Goal: Use online tool/utility: Use online tool/utility

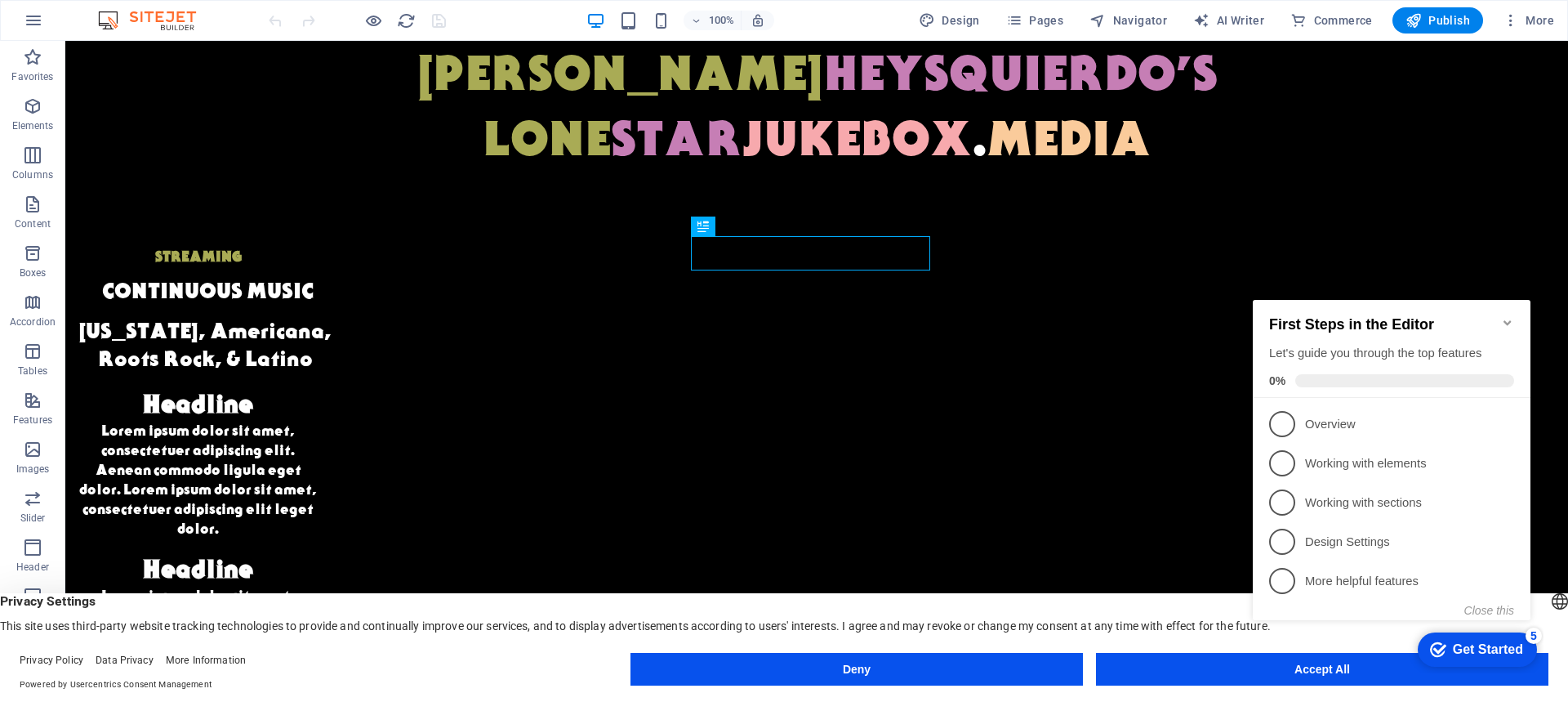
click at [828, 316] on icon "Minimize checklist" at bounding box center [1508, 323] width 13 height 13
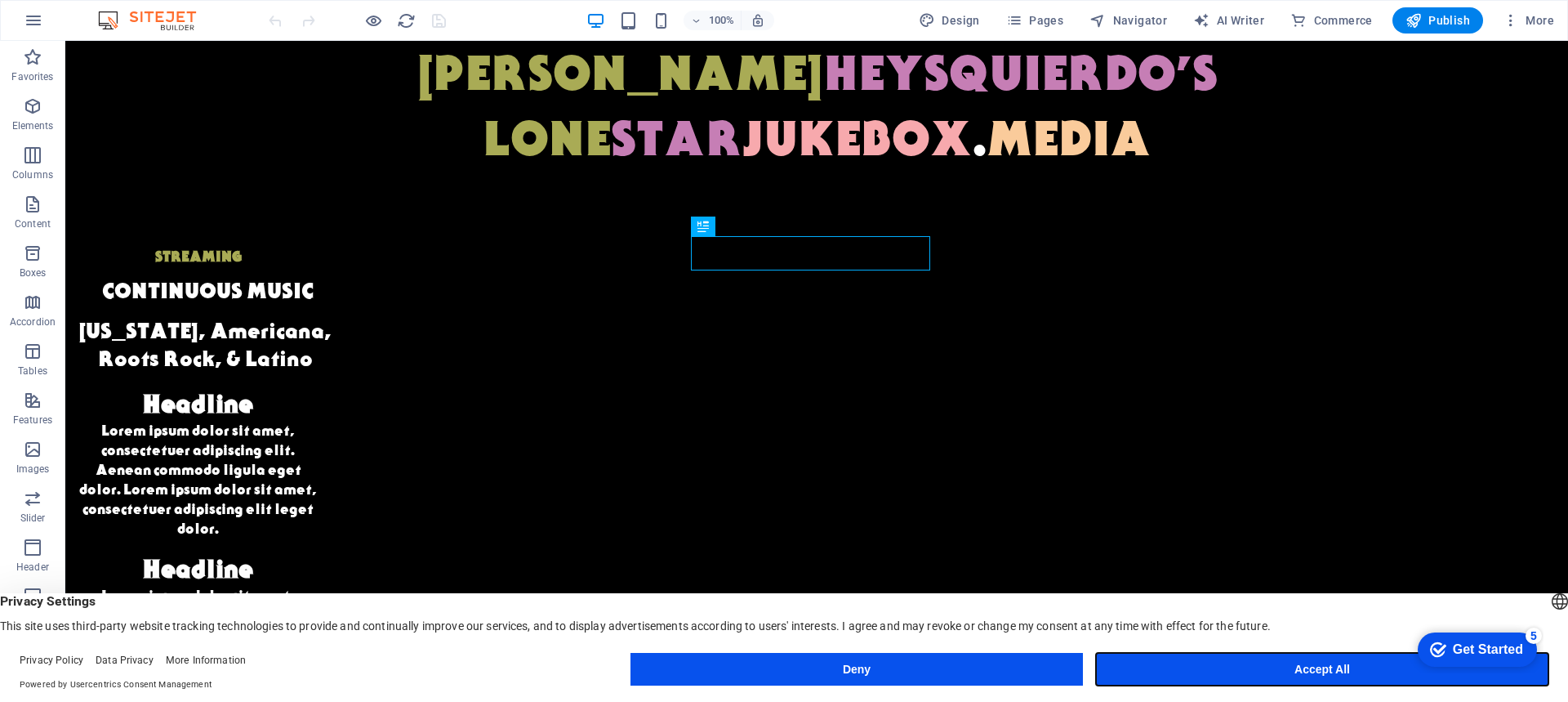
click at [828, 656] on button "Accept All" at bounding box center [1322, 669] width 453 height 33
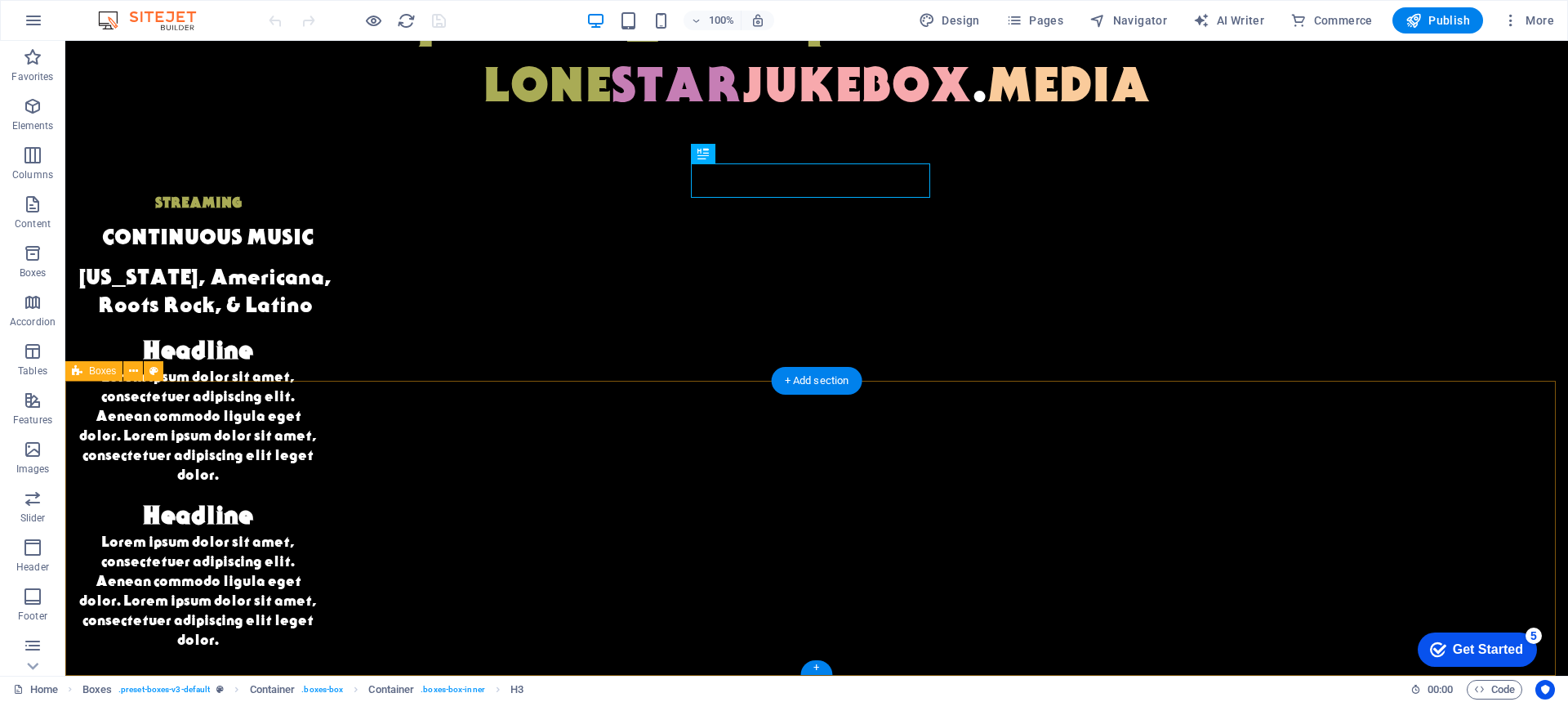
scroll to position [73, 0]
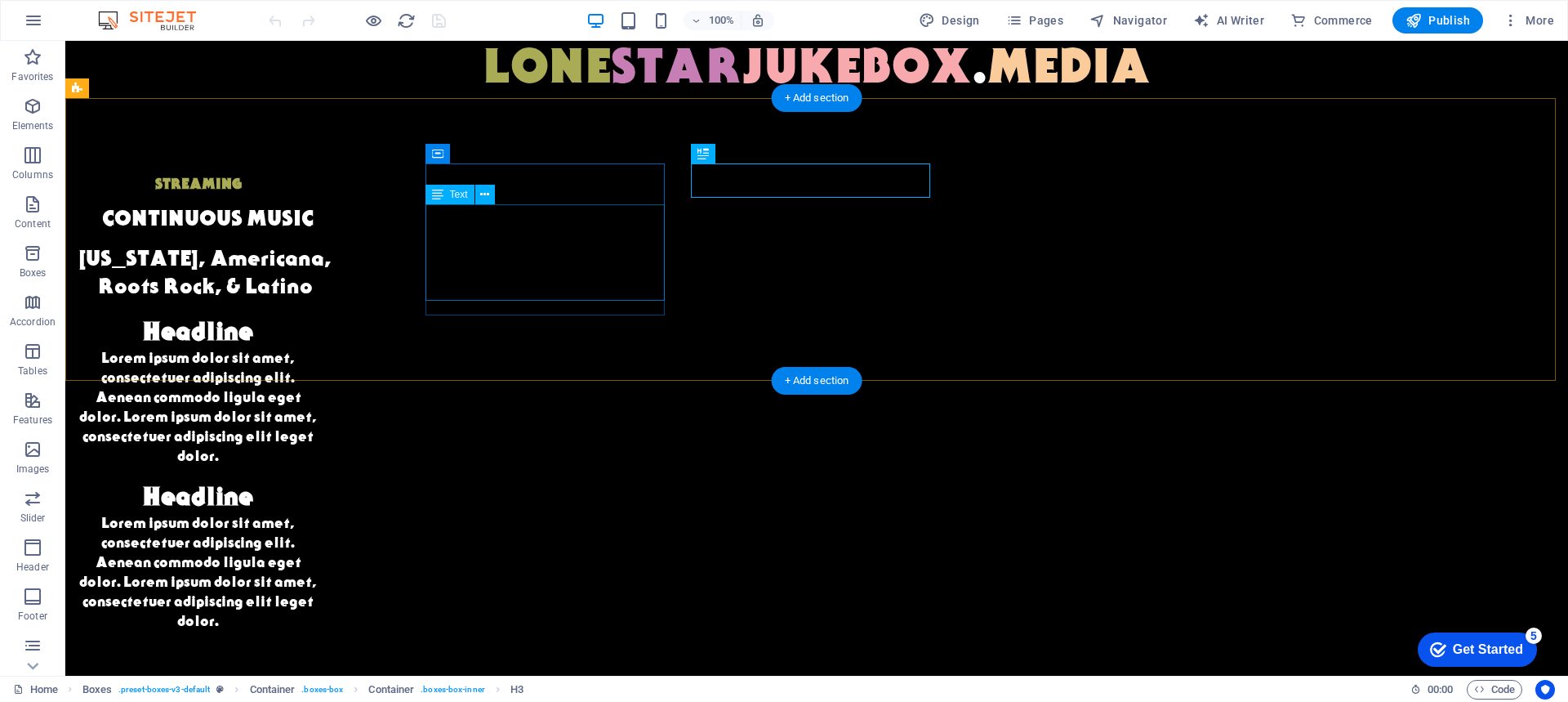
click at [314, 228] on span "CONTINUOUS MUSIC" at bounding box center [208, 217] width 211 height 26
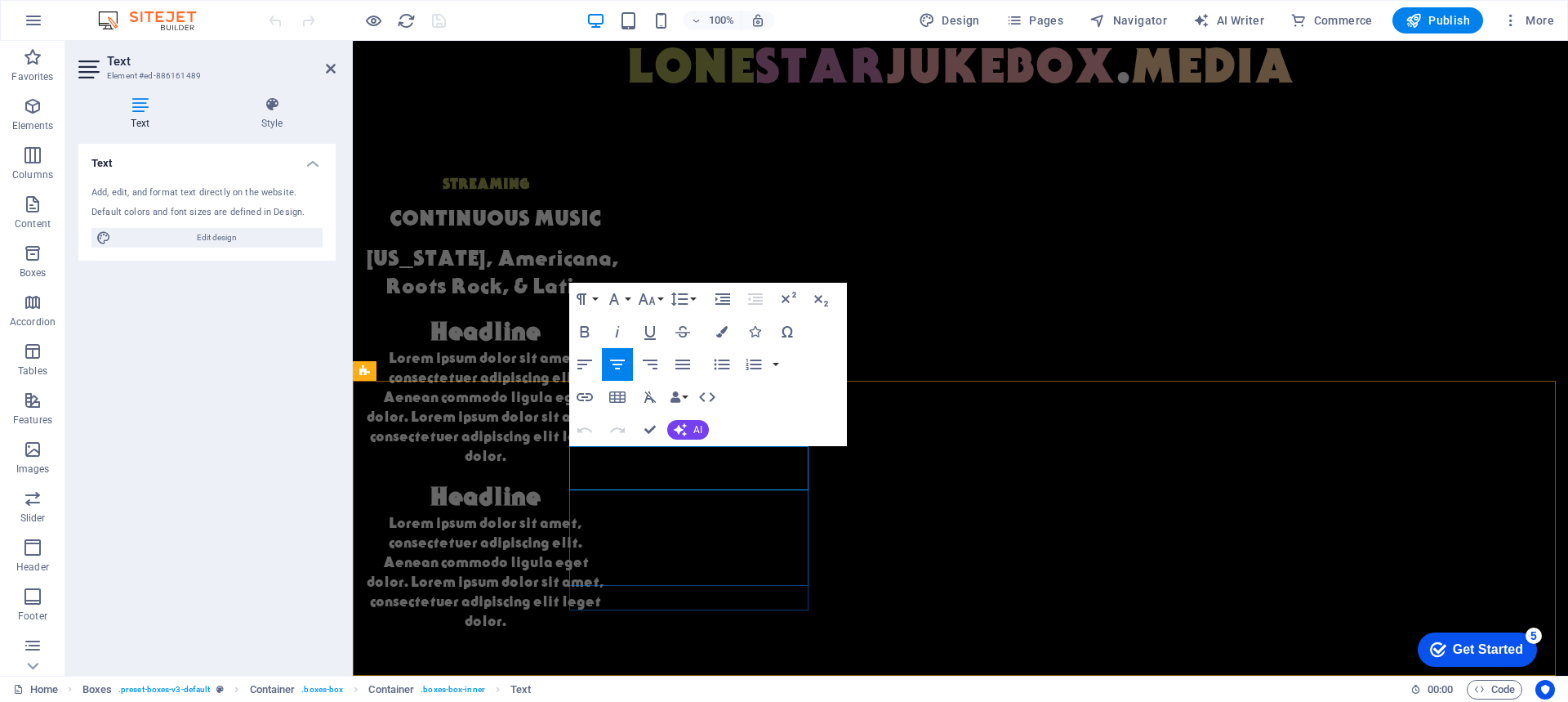
copy span "STREAMING"
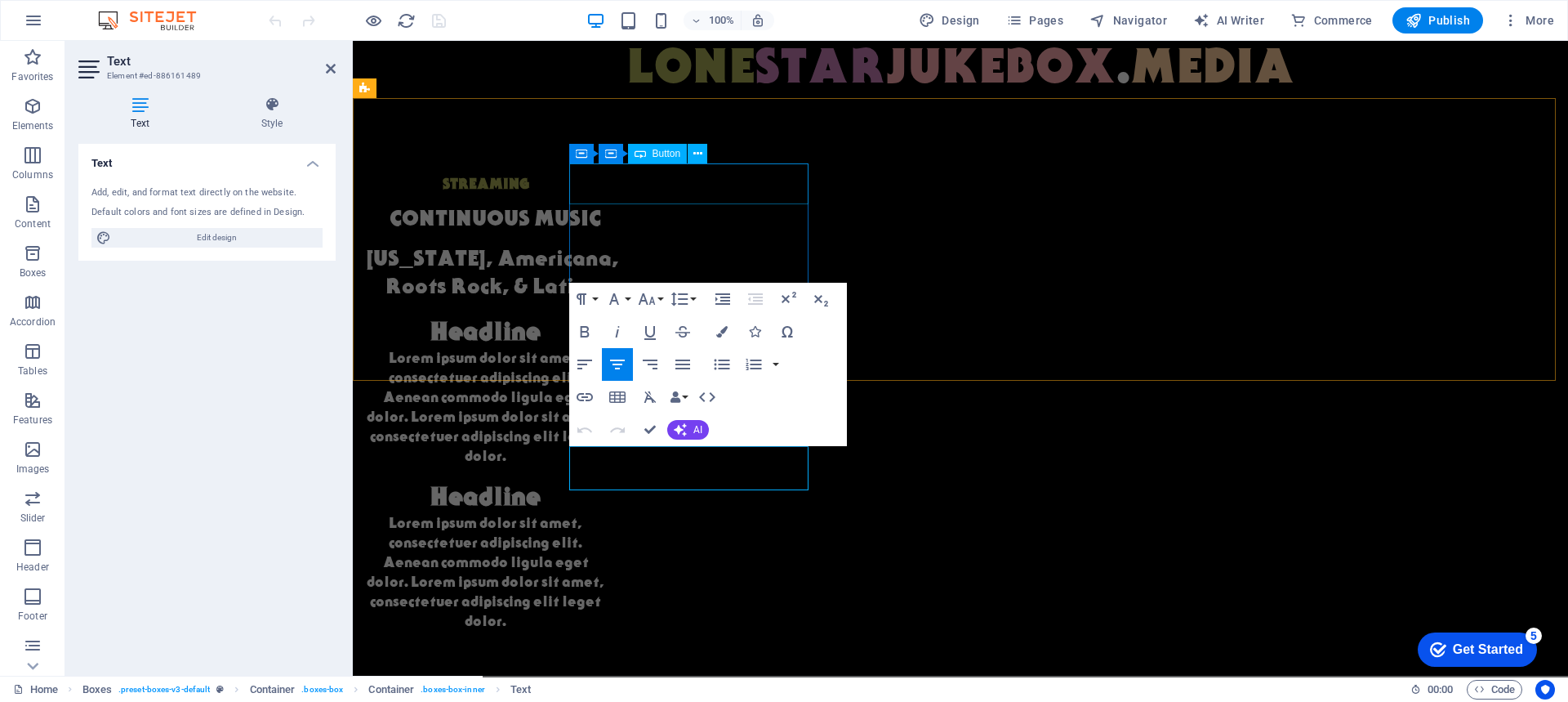
click at [605, 185] on div "STREAMING" at bounding box center [486, 184] width 239 height 41
click at [828, 185] on div "STREAMING CONTINUOUS MUSIC [US_STATE], Americana, Roots Rock, & Latino Headline…" at bounding box center [752, 397] width 824 height 624
click at [605, 185] on div "STREAMING" at bounding box center [486, 184] width 239 height 41
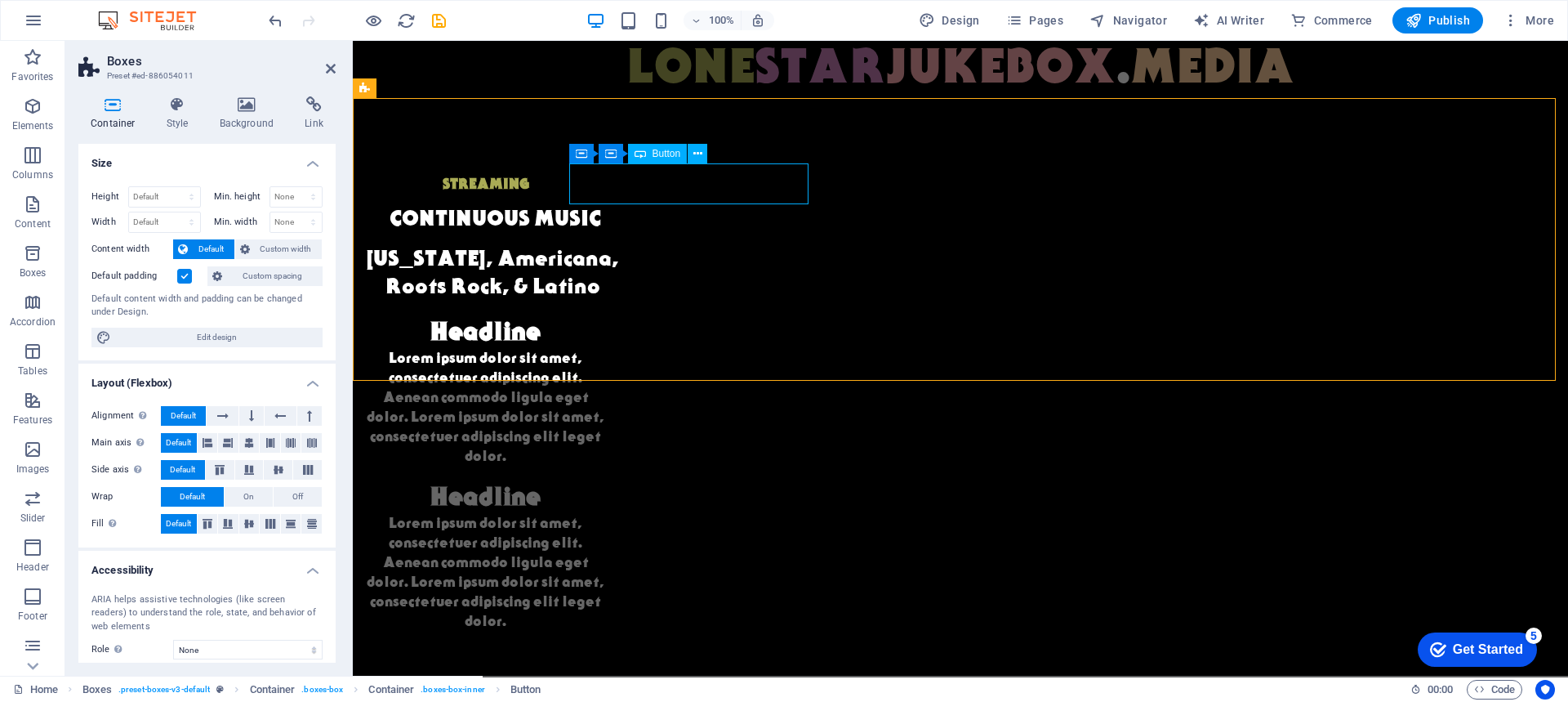
click at [605, 179] on div "STREAMING" at bounding box center [486, 184] width 239 height 41
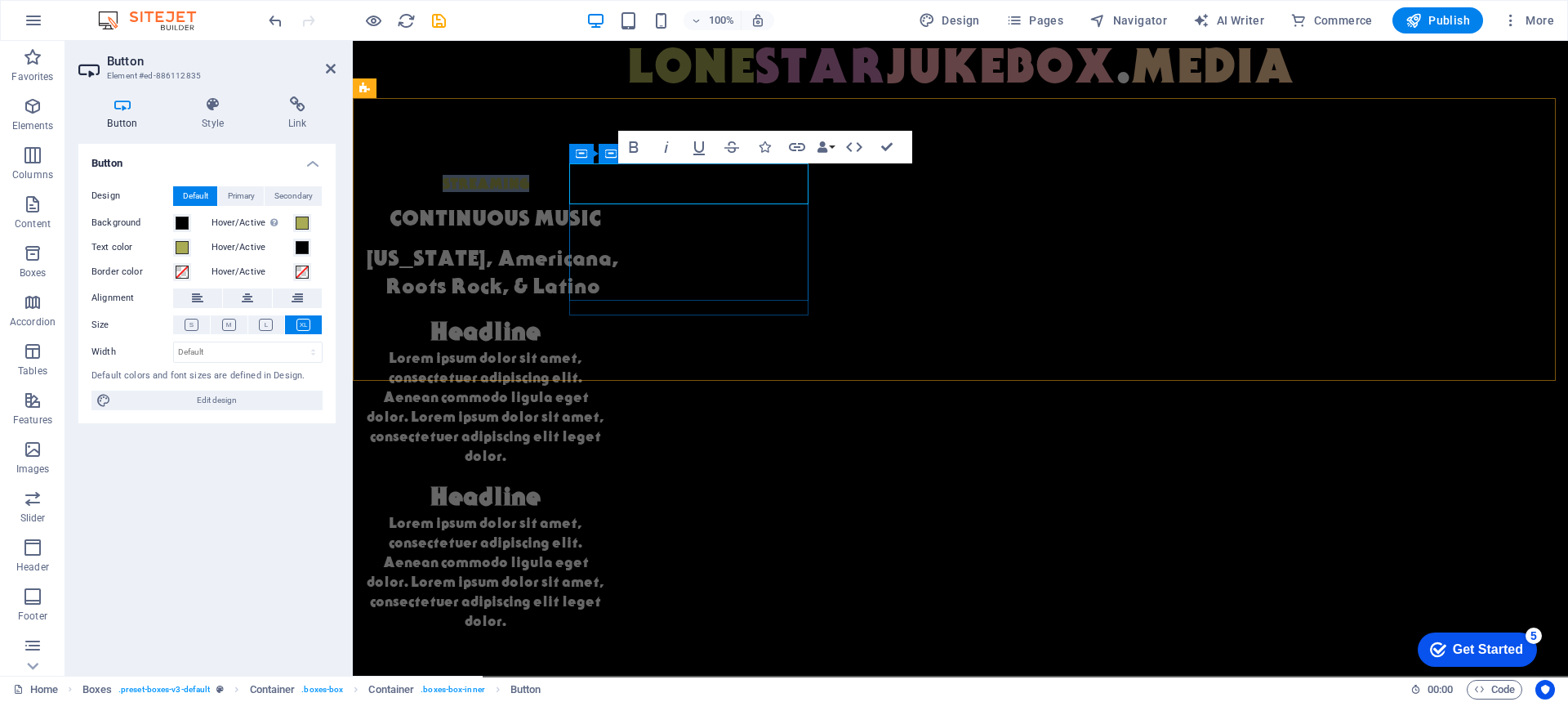
click at [556, 179] on link "STREAMING" at bounding box center [486, 184] width 141 height 41
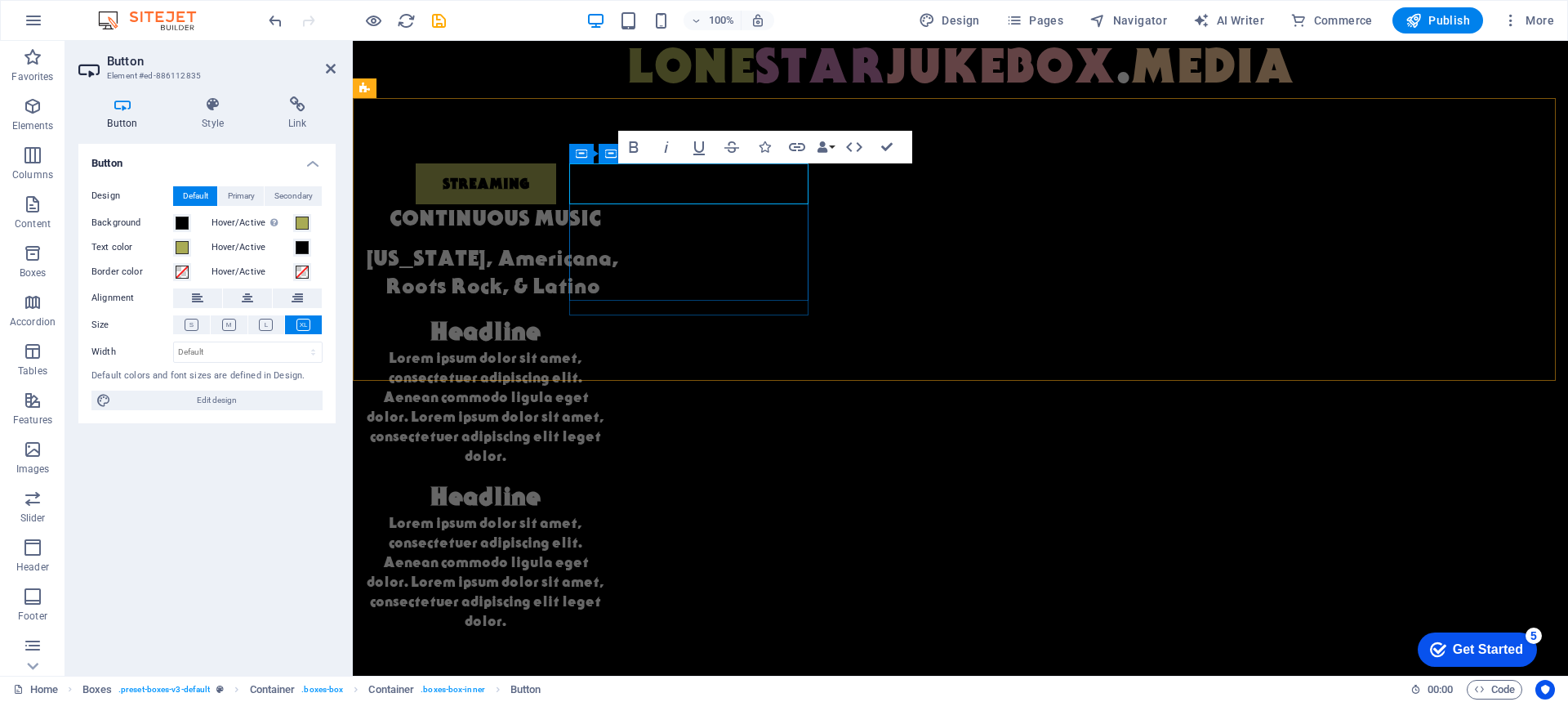
click at [556, 191] on link "STREAMING" at bounding box center [486, 184] width 141 height 41
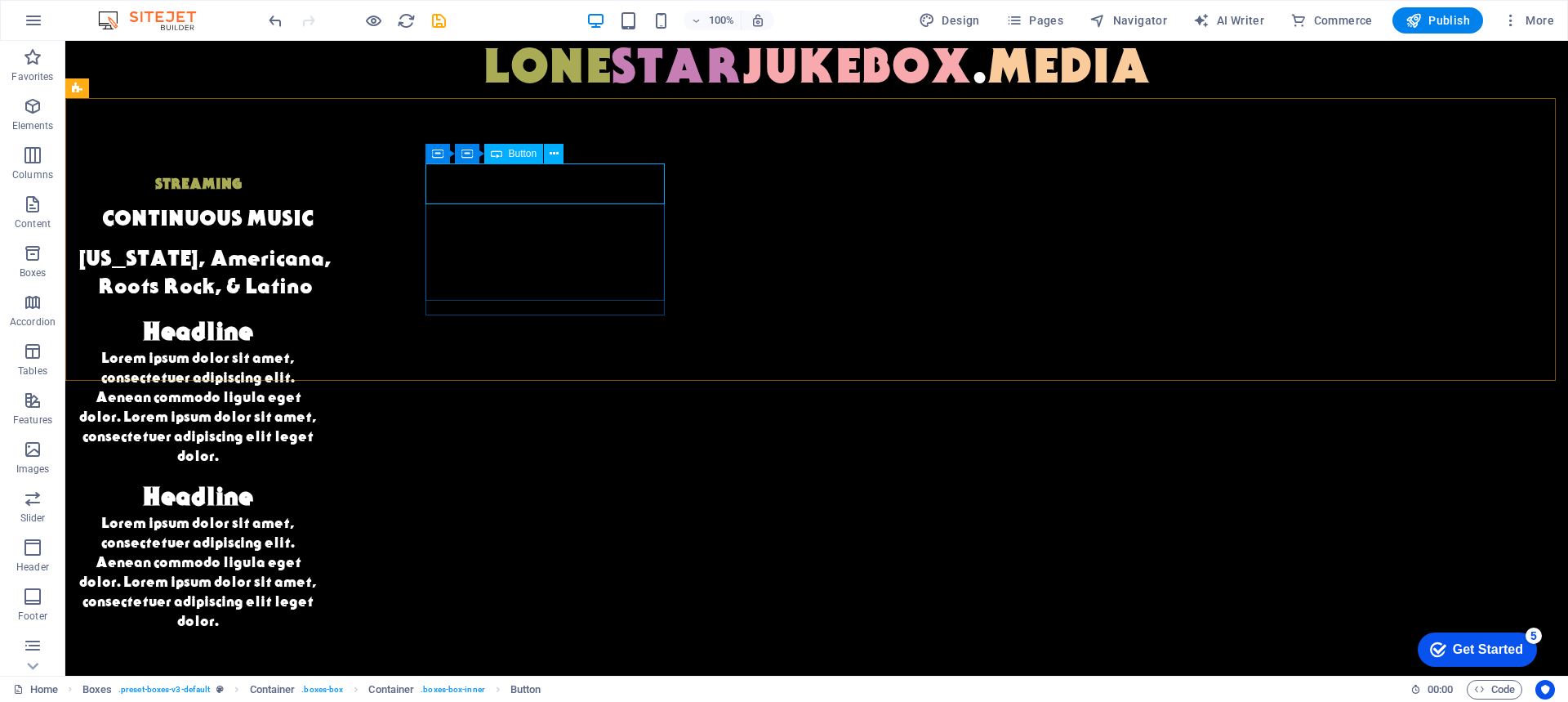
click at [514, 151] on span "Button" at bounding box center [522, 154] width 29 height 10
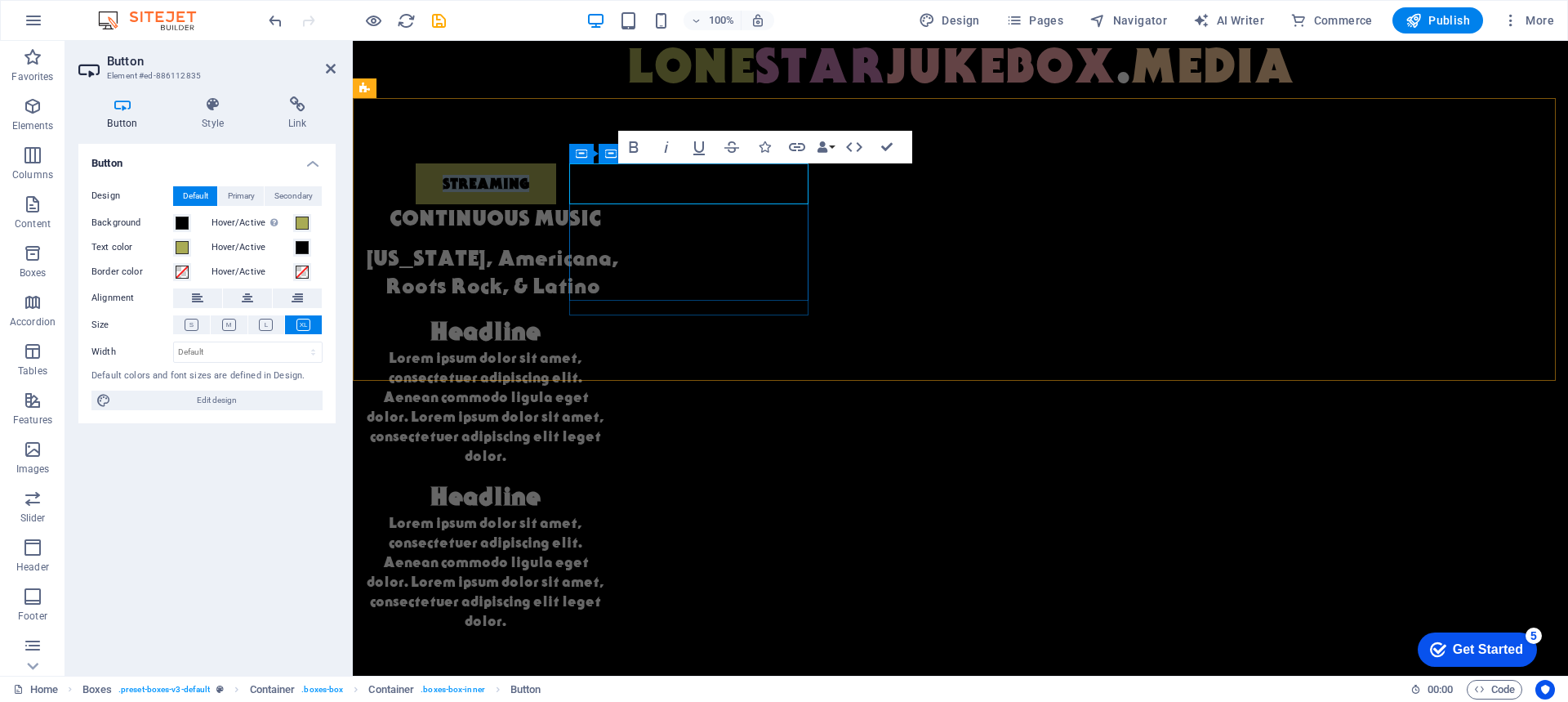
click at [556, 189] on link "STREAMING" at bounding box center [486, 184] width 141 height 41
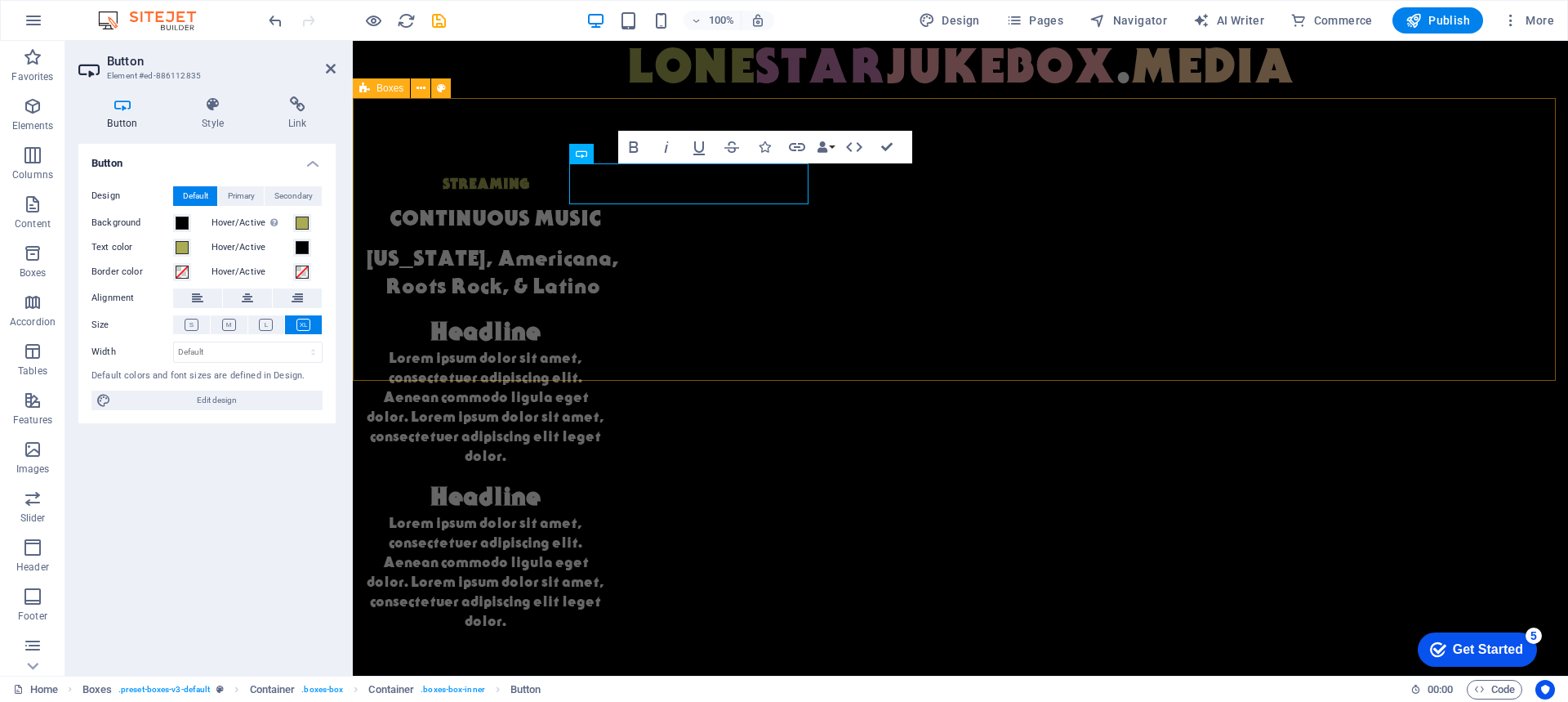
click at [418, 211] on div "STREAMING CONTINUOUS MUSIC [US_STATE], Americana, Roots Rock, & Latino Headline…" at bounding box center [960, 397] width 1215 height 598
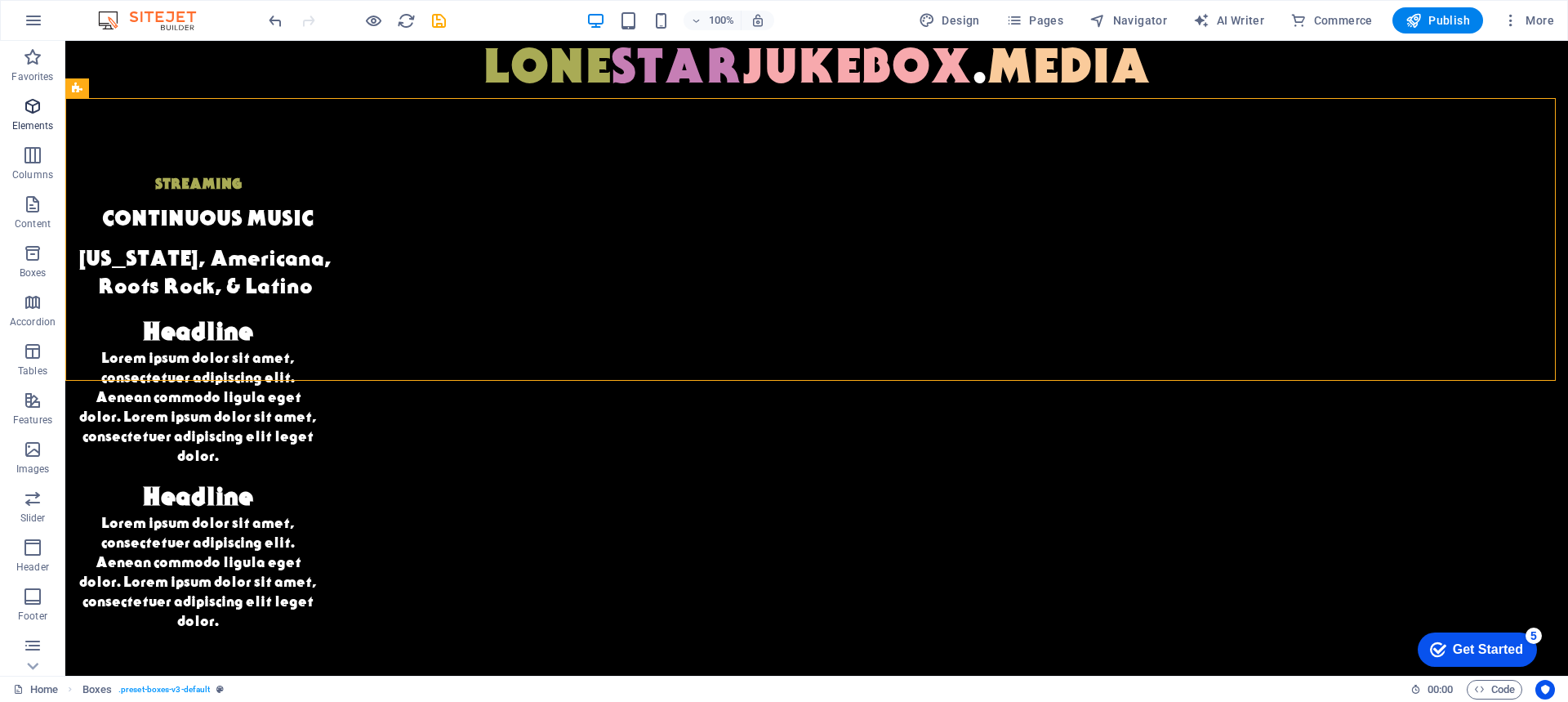
click at [29, 119] on span "Elements" at bounding box center [33, 116] width 66 height 39
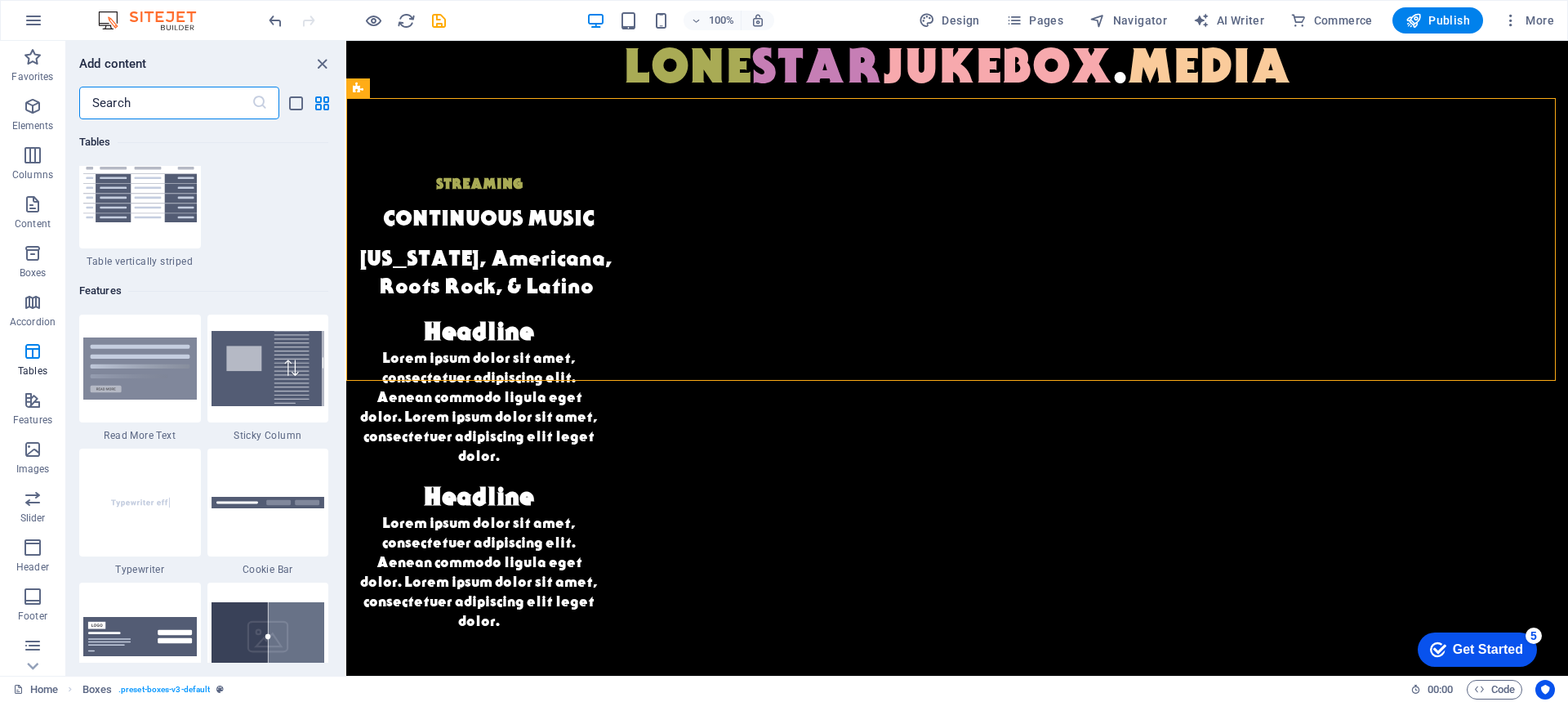
scroll to position [6302, 0]
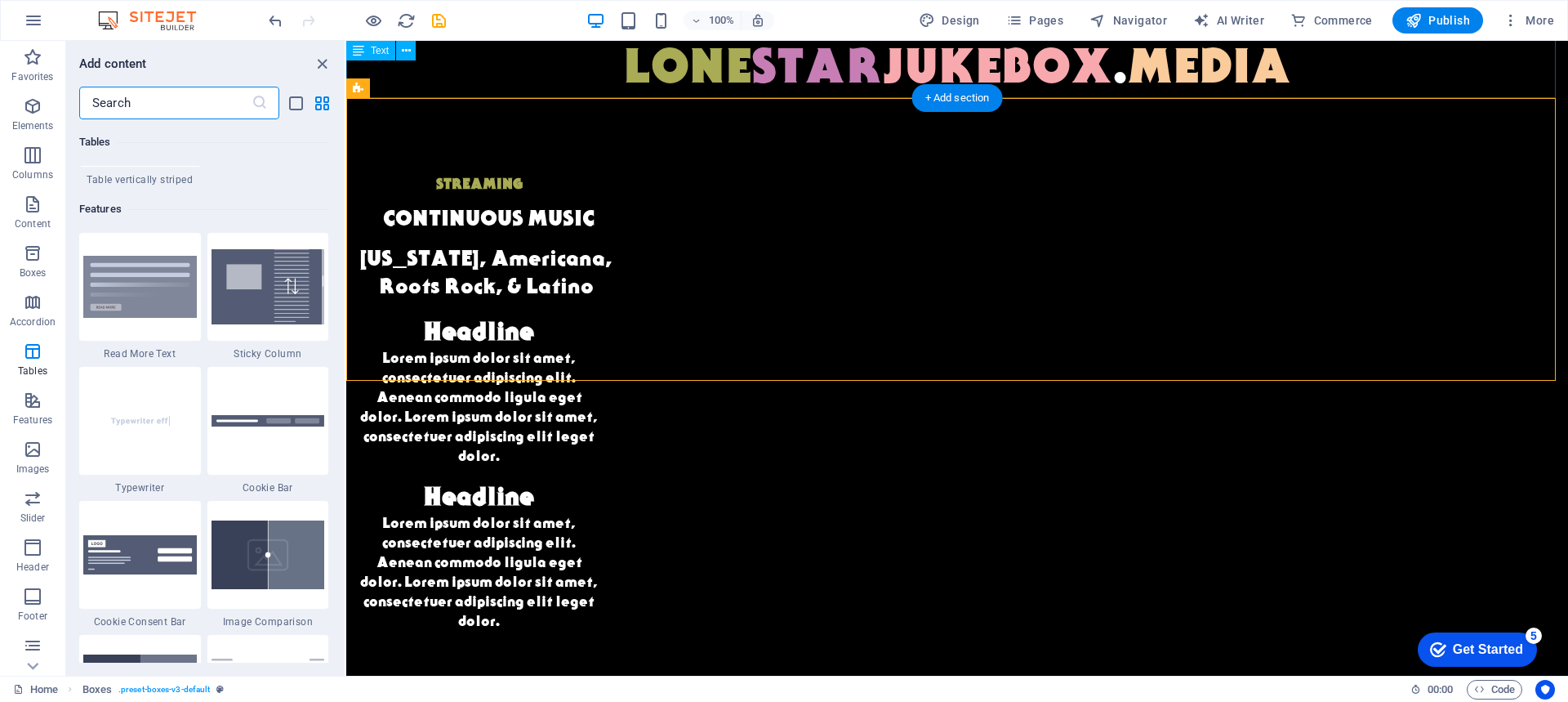
click at [796, 89] on span "STAR" at bounding box center [817, 64] width 132 height 58
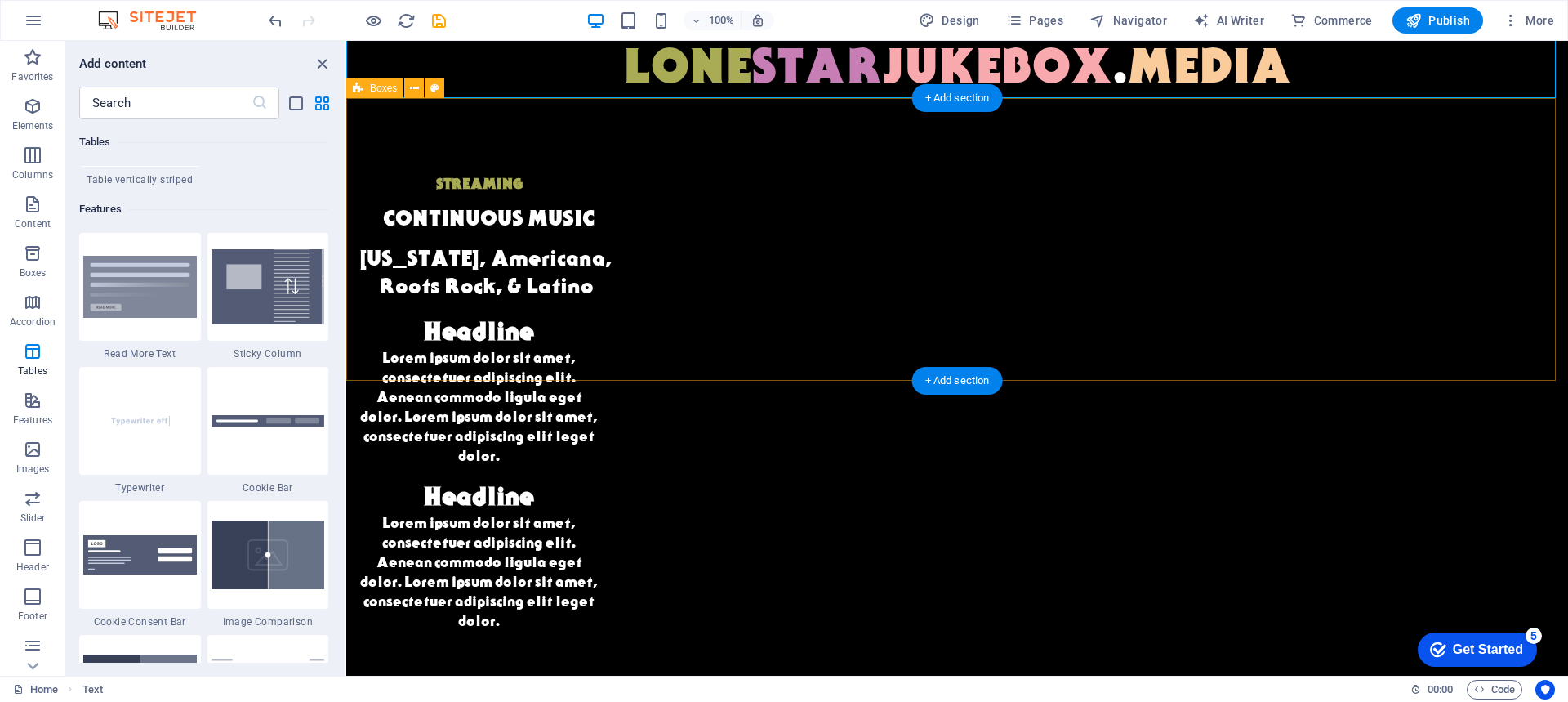
click at [534, 201] on div "STREAMING CONTINUOUS MUSIC [US_STATE], Americana, Roots Rock, & Latino Headline…" at bounding box center [957, 397] width 1222 height 598
